Goal: Obtain resource: Obtain resource

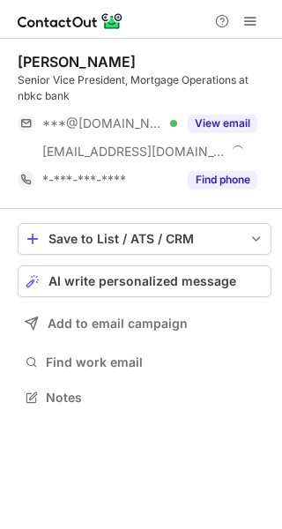
scroll to position [385, 282]
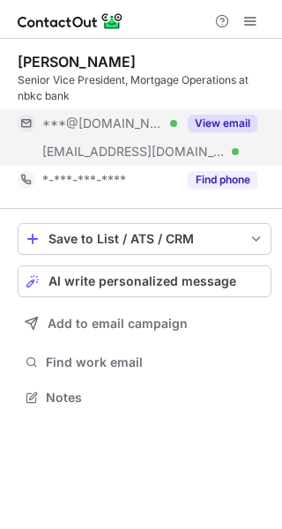
click at [218, 123] on button "View email" at bounding box center [223, 124] width 70 height 18
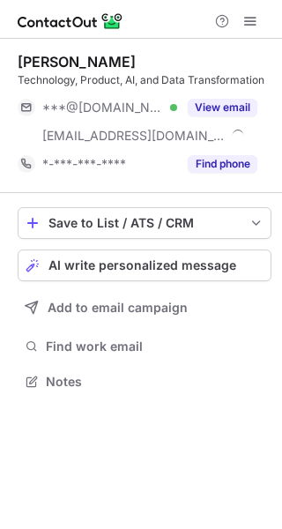
scroll to position [369, 282]
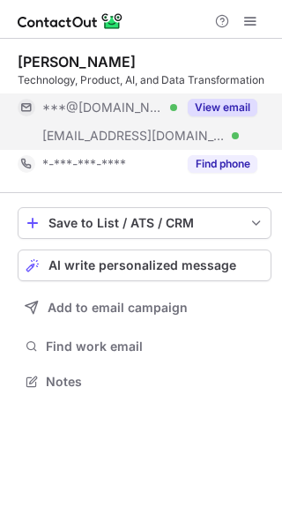
click at [218, 104] on button "View email" at bounding box center [223, 108] width 70 height 18
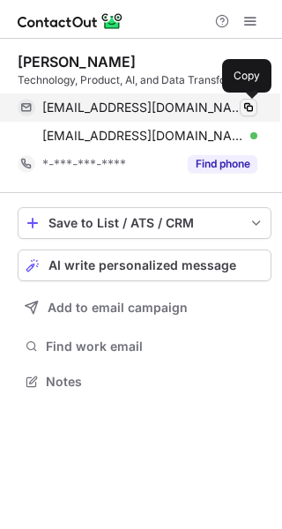
click at [248, 108] on span at bounding box center [248, 107] width 14 height 14
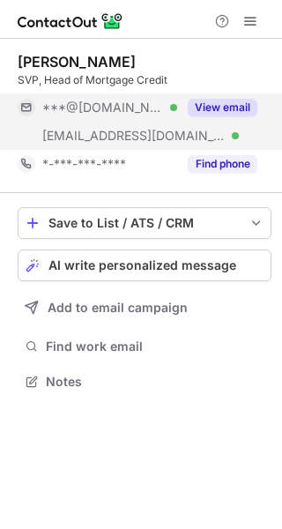
scroll to position [369, 282]
click at [218, 112] on button "View email" at bounding box center [223, 108] width 70 height 18
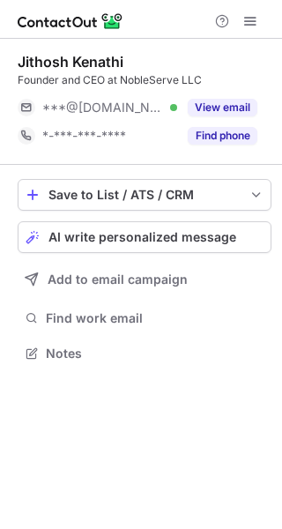
scroll to position [341, 282]
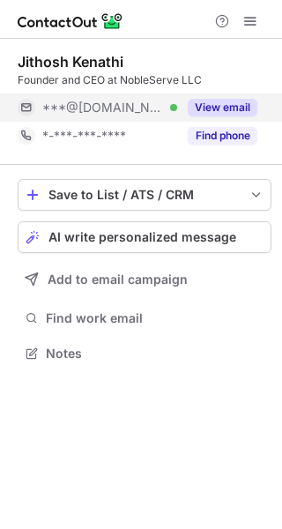
click at [207, 115] on button "View email" at bounding box center [223, 108] width 70 height 18
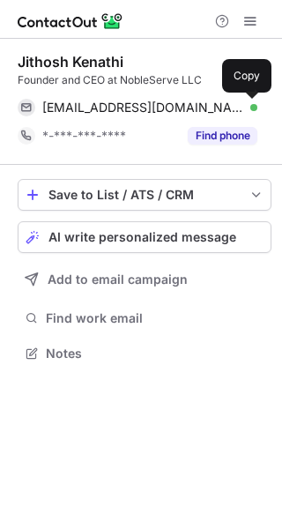
click at [253, 107] on span at bounding box center [248, 107] width 14 height 14
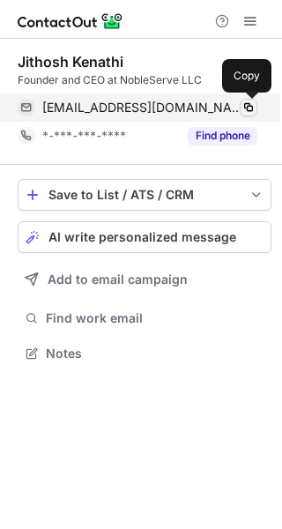
click at [253, 107] on span at bounding box center [248, 107] width 14 height 14
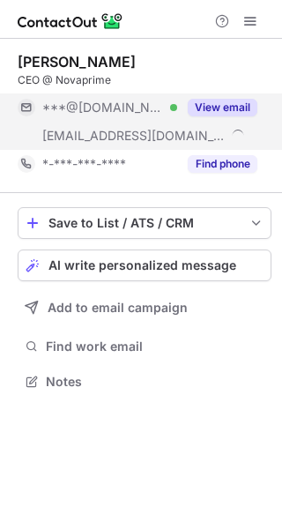
scroll to position [369, 282]
click at [219, 107] on button "View email" at bounding box center [223, 108] width 70 height 18
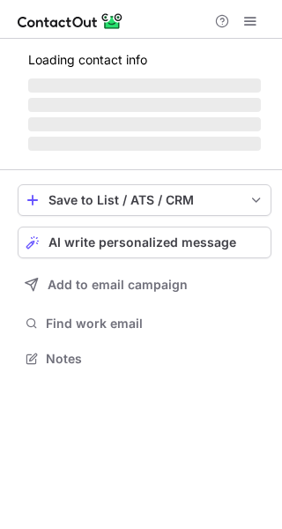
scroll to position [341, 282]
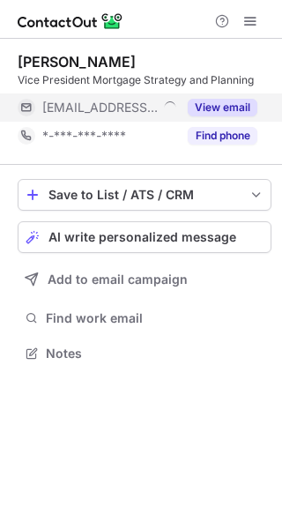
click at [198, 101] on button "View email" at bounding box center [223, 108] width 70 height 18
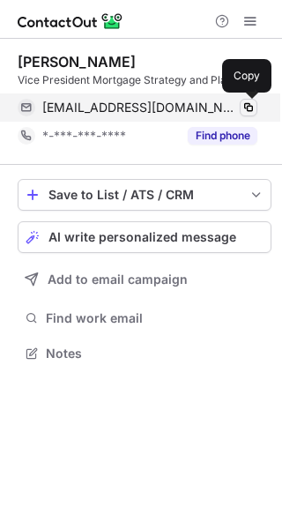
click at [249, 104] on span at bounding box center [248, 107] width 14 height 14
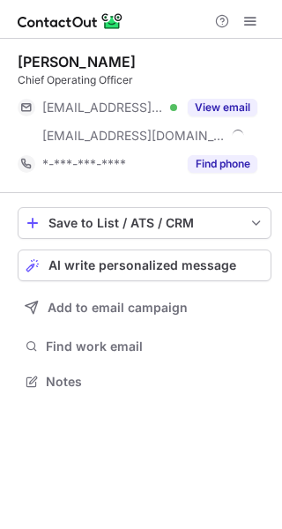
scroll to position [369, 282]
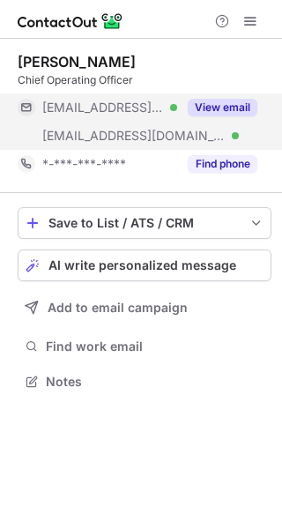
click at [213, 103] on button "View email" at bounding box center [223, 108] width 70 height 18
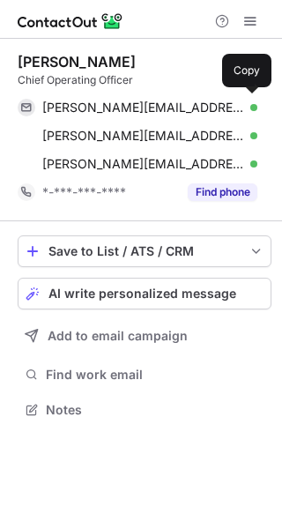
scroll to position [397, 282]
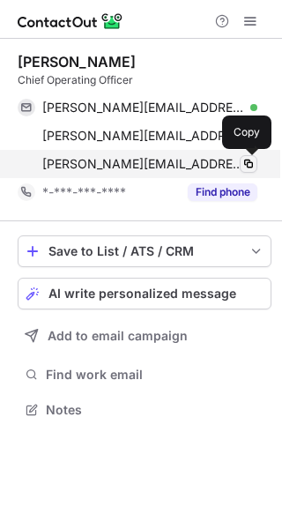
click at [247, 168] on span at bounding box center [248, 164] width 14 height 14
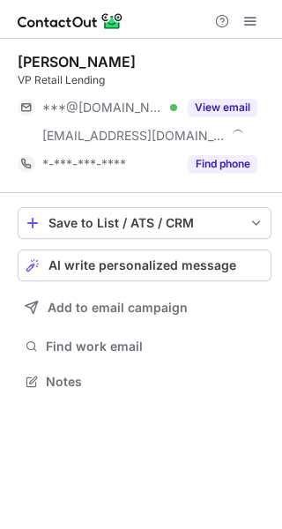
scroll to position [369, 282]
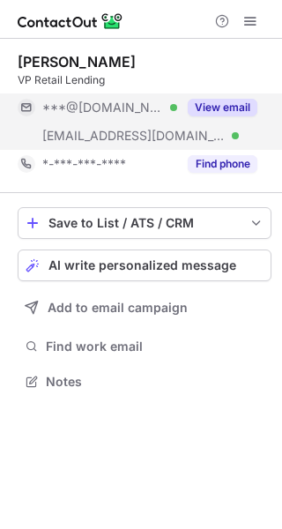
click at [216, 102] on button "View email" at bounding box center [223, 108] width 70 height 18
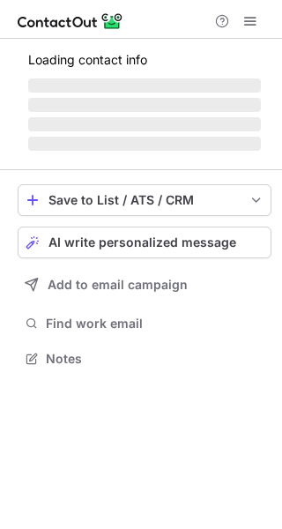
scroll to position [369, 282]
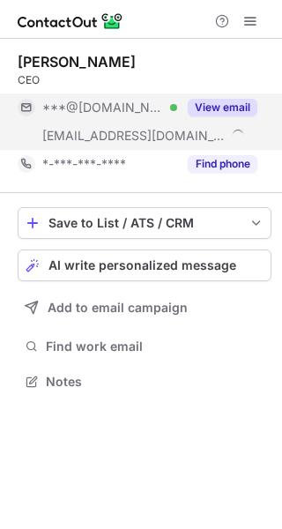
click at [213, 107] on button "View email" at bounding box center [223, 108] width 70 height 18
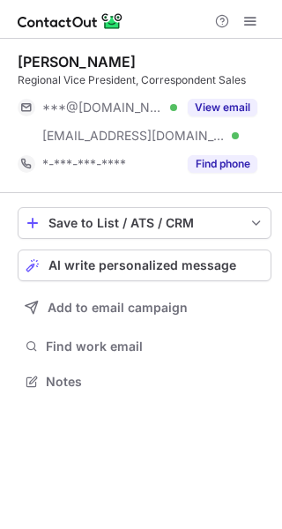
scroll to position [369, 282]
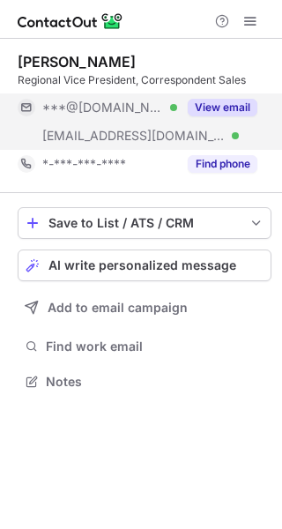
click at [214, 111] on button "View email" at bounding box center [223, 108] width 70 height 18
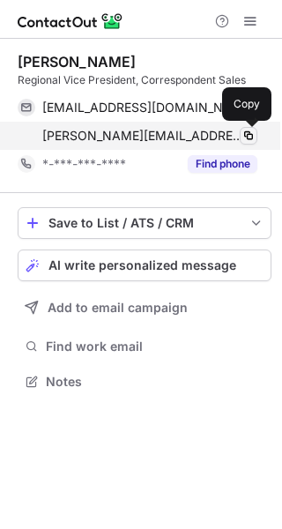
click at [252, 136] on span at bounding box center [248, 136] width 14 height 14
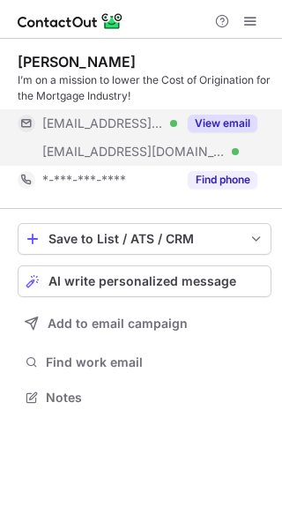
scroll to position [385, 282]
click at [220, 119] on button "View email" at bounding box center [223, 124] width 70 height 18
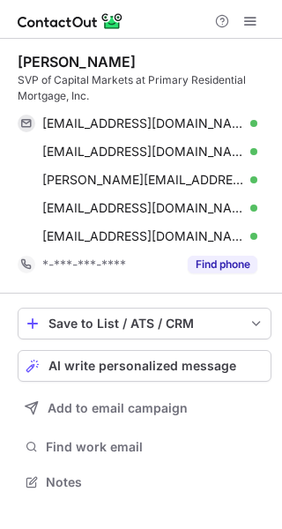
scroll to position [470, 282]
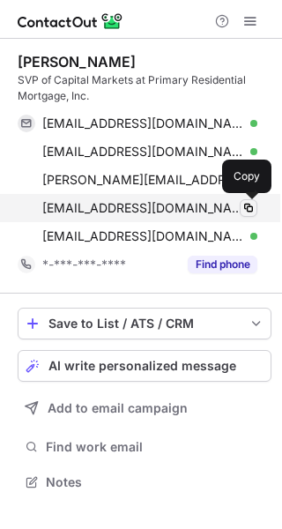
click at [255, 208] on span at bounding box center [248, 208] width 14 height 14
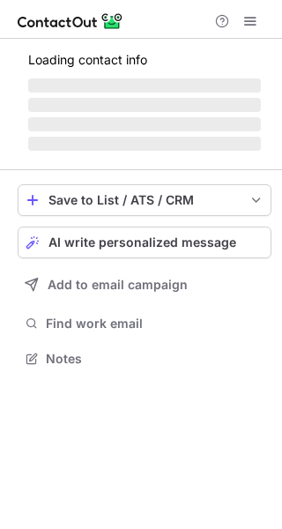
scroll to position [385, 282]
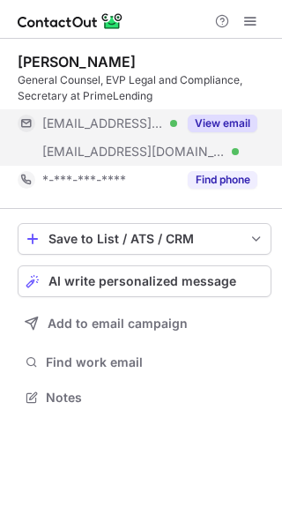
click at [229, 128] on button "View email" at bounding box center [223, 124] width 70 height 18
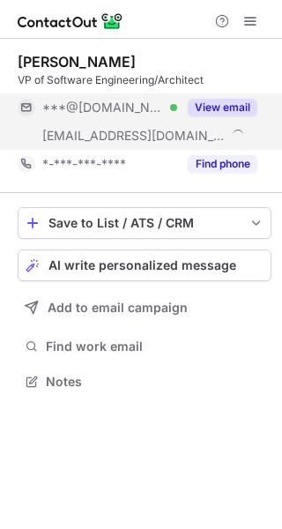
scroll to position [369, 282]
click at [220, 115] on button "View email" at bounding box center [223, 108] width 70 height 18
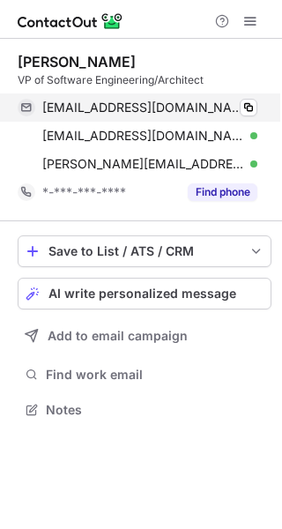
scroll to position [397, 282]
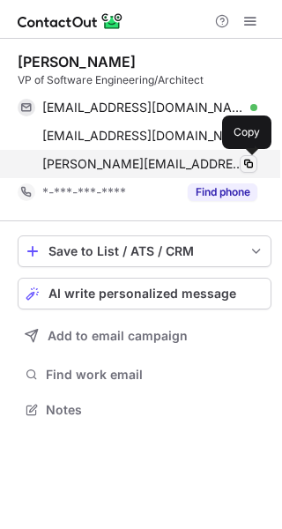
click at [250, 165] on span at bounding box center [248, 164] width 14 height 14
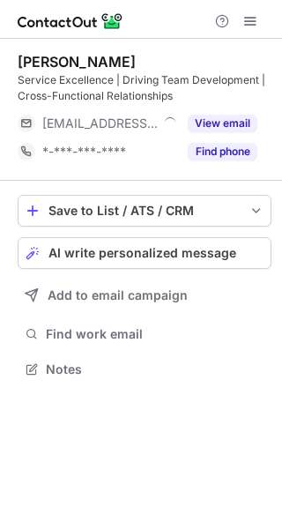
scroll to position [357, 282]
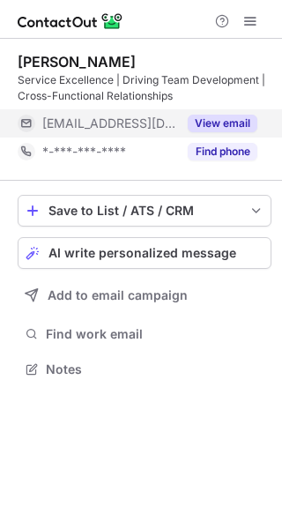
click at [218, 119] on button "View email" at bounding box center [223, 124] width 70 height 18
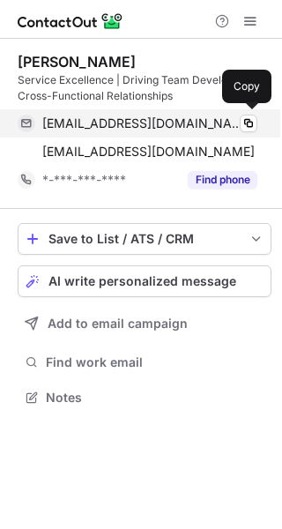
scroll to position [385, 282]
click at [250, 120] on span at bounding box center [248, 123] width 14 height 14
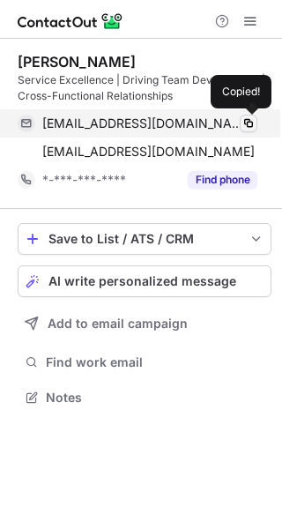
click at [250, 120] on span at bounding box center [248, 123] width 14 height 14
